Goal: Transaction & Acquisition: Book appointment/travel/reservation

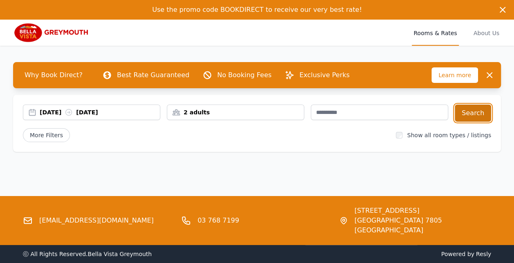
click at [476, 113] on button "Search" at bounding box center [473, 113] width 36 height 17
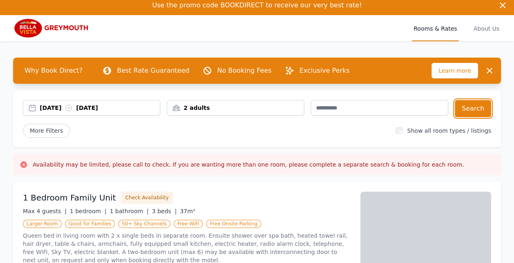
scroll to position [5, 0]
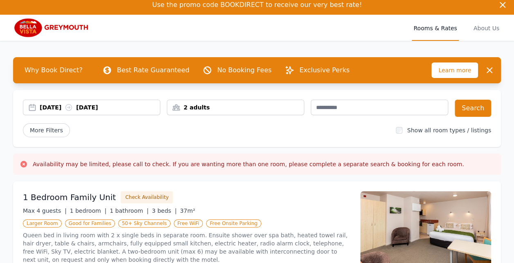
click at [358, 197] on div "1 Bedroom Family Unit Check Availability Max 4 guests | 1 bedroom | 1 bathroom …" at bounding box center [257, 241] width 488 height 118
click at [317, 218] on ul "Larger Room Good for Families 50+ Sky Channels Free WiFi Free Onsite Parking" at bounding box center [187, 223] width 328 height 10
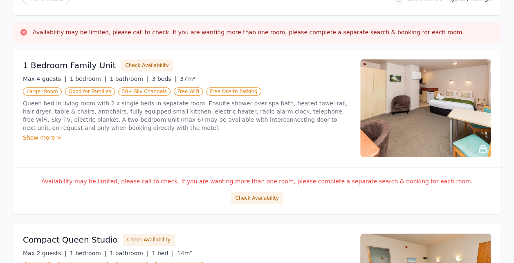
scroll to position [0, 0]
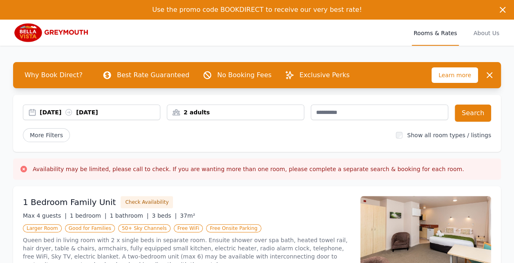
click at [106, 107] on div "[DATE] [DATE]" at bounding box center [91, 113] width 137 height 16
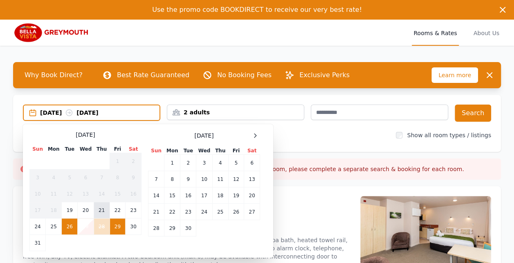
click at [98, 210] on td "21" at bounding box center [102, 211] width 16 height 16
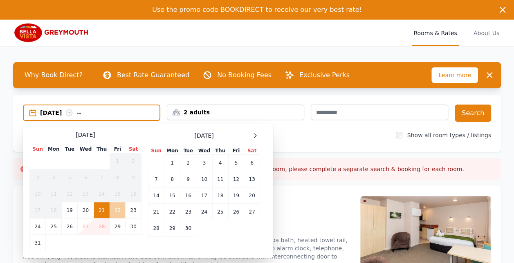
click at [115, 210] on td "22" at bounding box center [118, 211] width 16 height 16
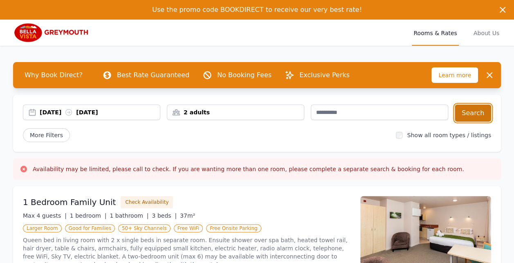
click at [490, 108] on button "Search" at bounding box center [473, 113] width 36 height 17
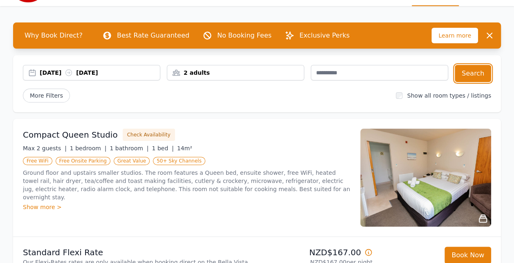
scroll to position [38, 0]
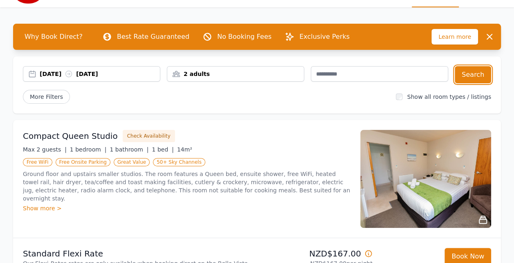
click at [62, 76] on div "[DATE] [DATE]" at bounding box center [100, 74] width 120 height 8
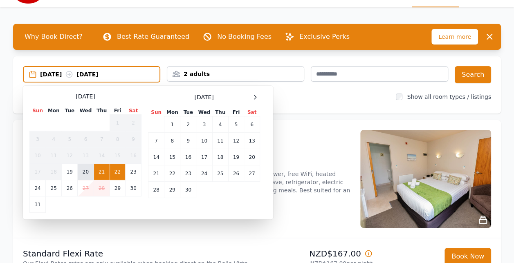
click at [86, 174] on td "20" at bounding box center [86, 172] width 16 height 16
click at [105, 172] on td "21" at bounding box center [102, 172] width 16 height 16
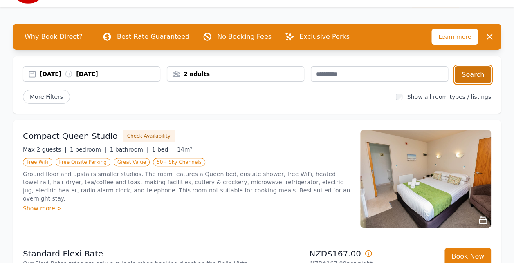
click at [467, 76] on button "Search" at bounding box center [473, 74] width 36 height 17
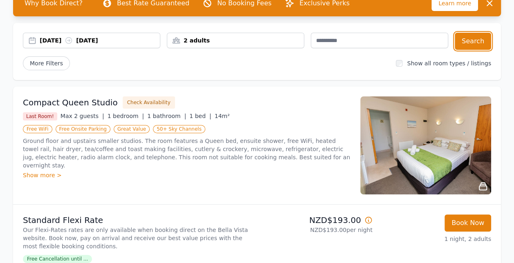
scroll to position [55, 0]
